Goal: Task Accomplishment & Management: Manage account settings

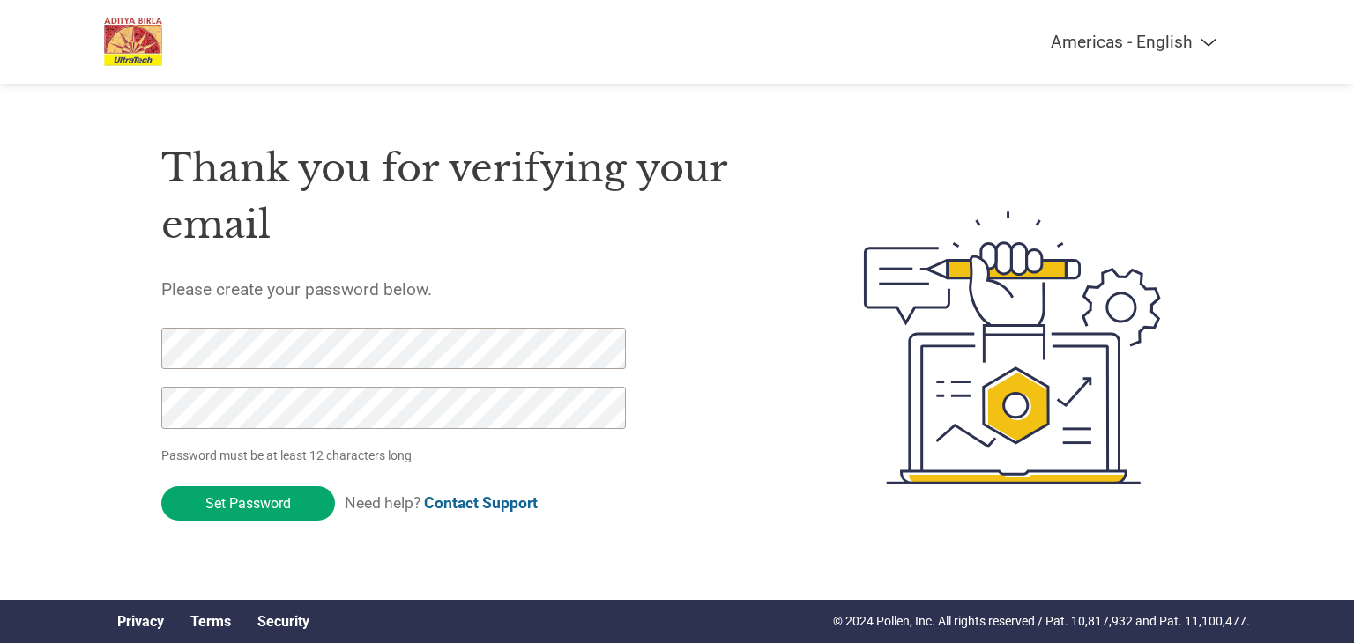
click at [747, 389] on div "Thank you for verifying your email Please create your password below. Password …" at bounding box center [470, 348] width 619 height 467
click at [761, 523] on div "Thank you for verifying your email Please create your password below. Password …" at bounding box center [470, 348] width 619 height 467
click at [1200, 40] on select "Americas - English Américas - Español [GEOGRAPHIC_DATA] - Português [GEOGRAPHIC…" at bounding box center [1023, 42] width 409 height 20
click at [1213, 43] on select "Americas - English Américas - Español [GEOGRAPHIC_DATA] - Português [GEOGRAPHIC…" at bounding box center [1023, 42] width 409 height 20
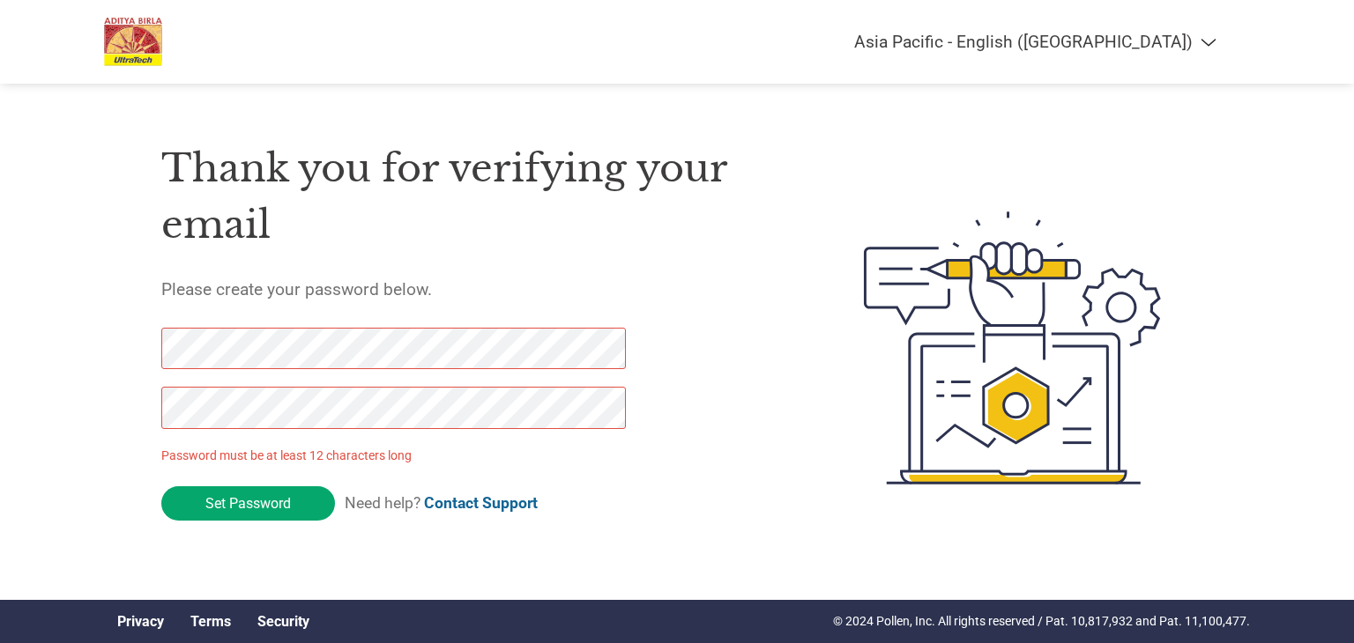
click at [937, 32] on select "Americas - English Américas - Español [GEOGRAPHIC_DATA] - Português [GEOGRAPHIC…" at bounding box center [1023, 42] width 409 height 20
click at [892, 181] on img at bounding box center [1012, 348] width 361 height 467
click at [1207, 39] on select "Americas - English Américas - Español [GEOGRAPHIC_DATA] - Português [GEOGRAPHIC…" at bounding box center [1023, 42] width 409 height 20
select select "en-[GEOGRAPHIC_DATA]"
click at [937, 32] on select "Americas - English Américas - Español [GEOGRAPHIC_DATA] - Português [GEOGRAPHIC…" at bounding box center [1023, 42] width 409 height 20
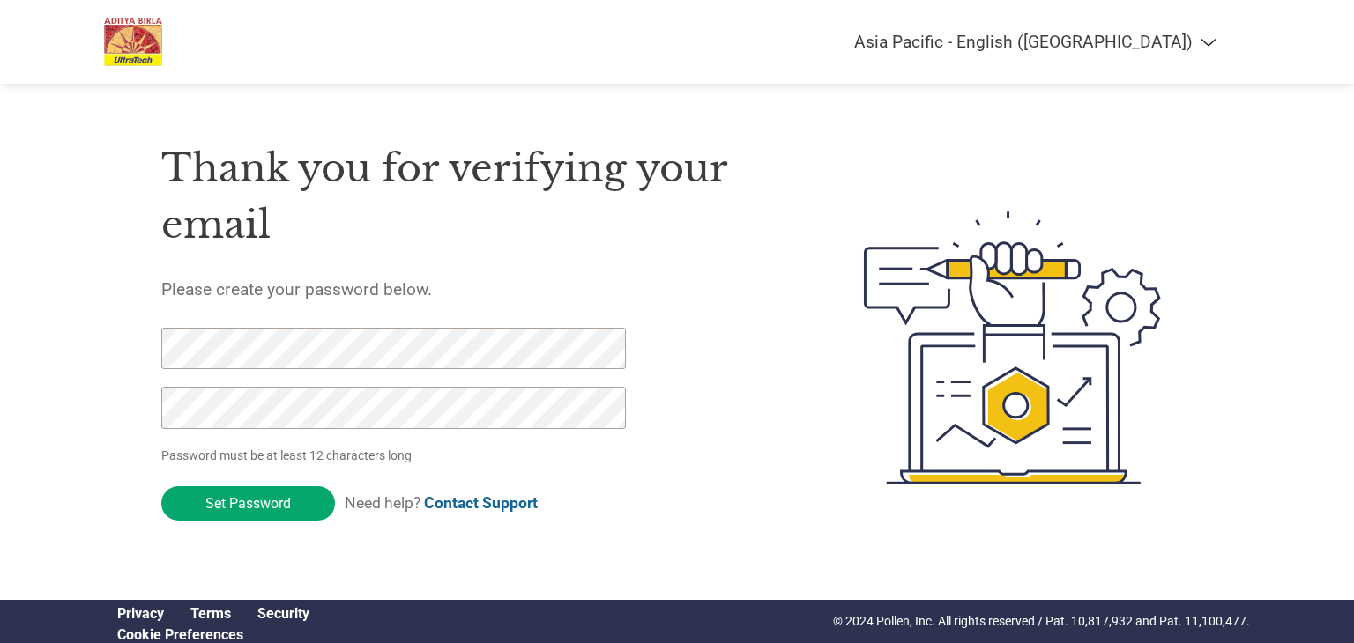
click at [238, 505] on input "Set Password" at bounding box center [248, 503] width 174 height 34
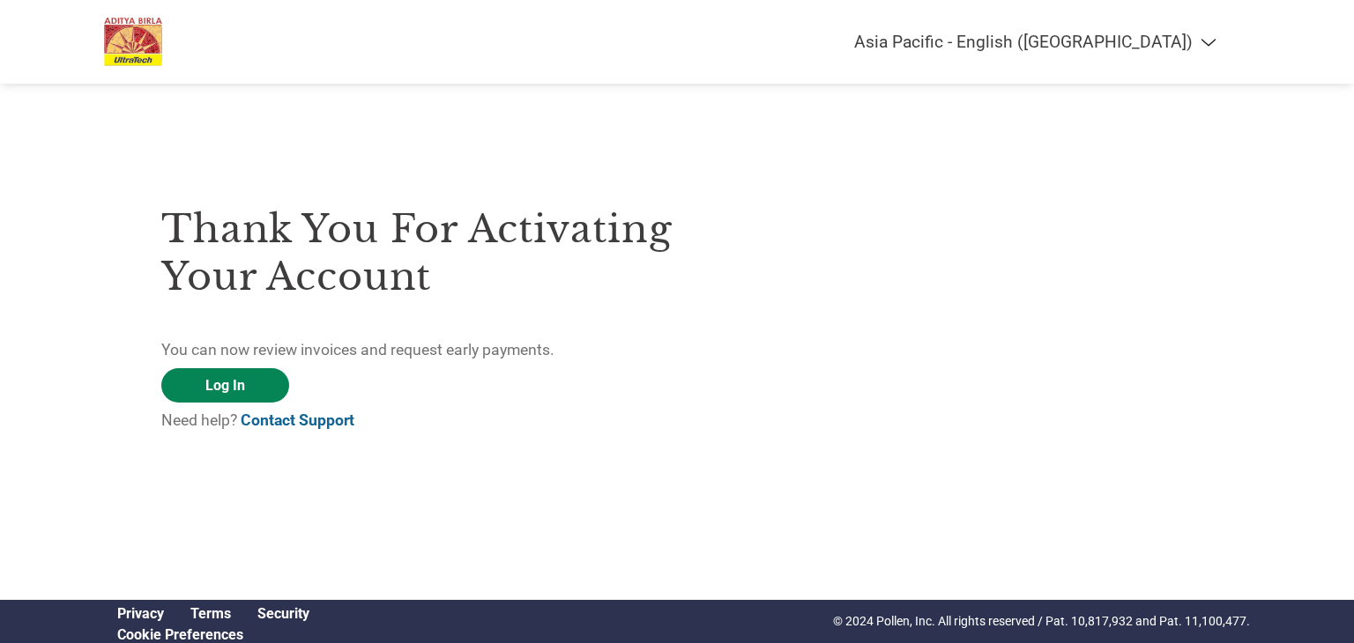
click at [223, 389] on link "Log In" at bounding box center [225, 385] width 128 height 34
